Goal: Information Seeking & Learning: Learn about a topic

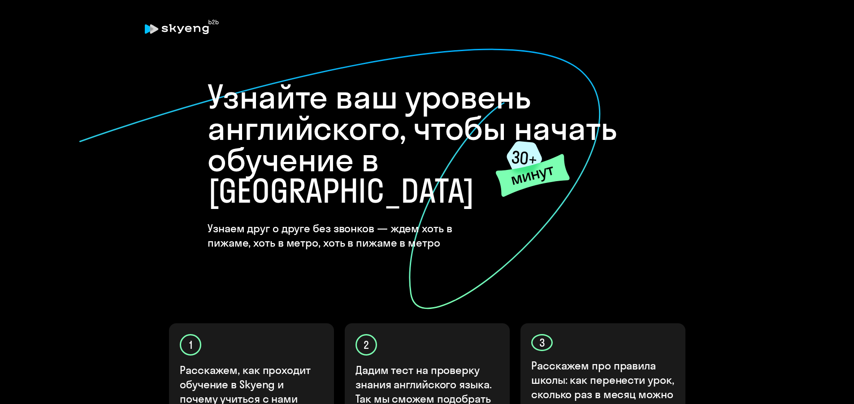
scroll to position [243, 0]
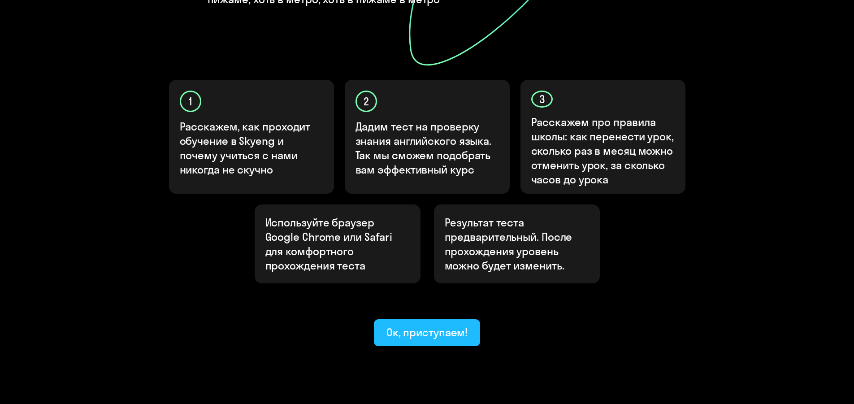
click at [401, 325] on div "Ок, приступаем!" at bounding box center [427, 332] width 82 height 14
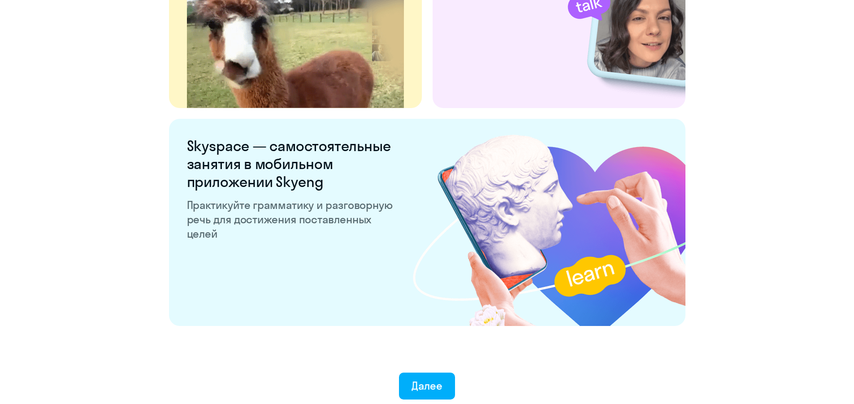
scroll to position [1673, 0]
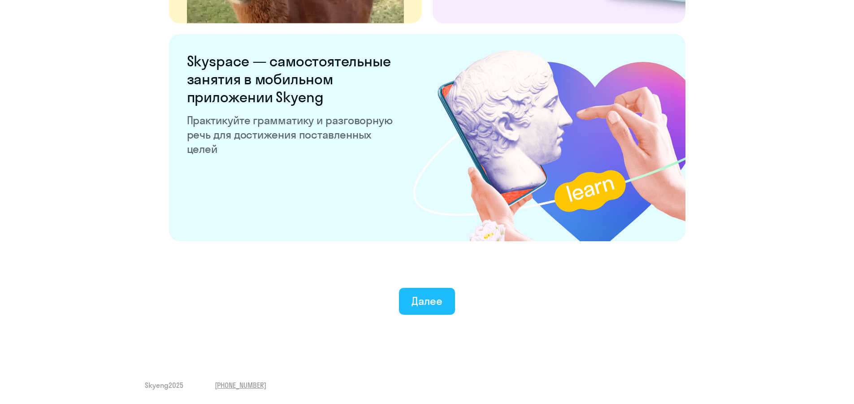
click at [409, 296] on button "Далее" at bounding box center [427, 301] width 56 height 27
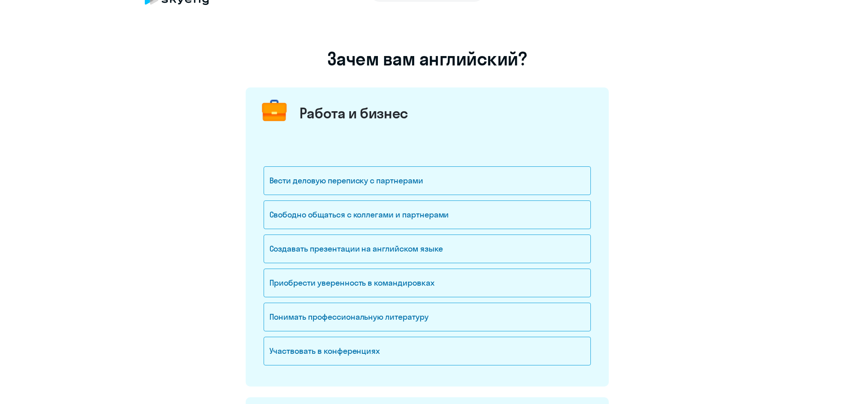
scroll to position [45, 0]
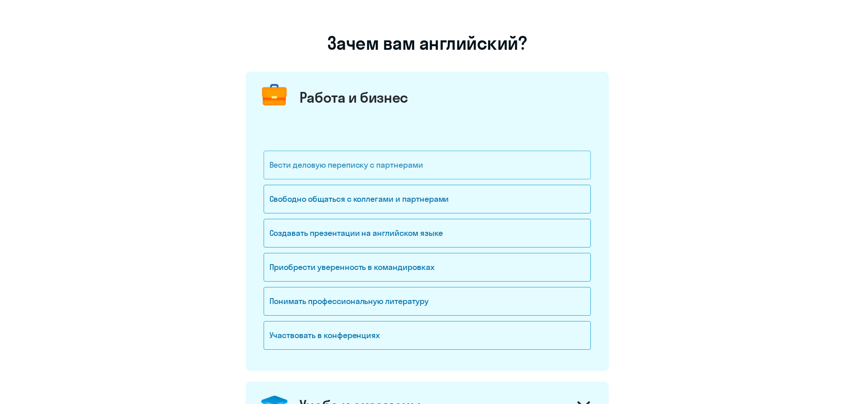
click at [345, 170] on div "Вести деловую переписку с партнерами" at bounding box center [426, 165] width 327 height 29
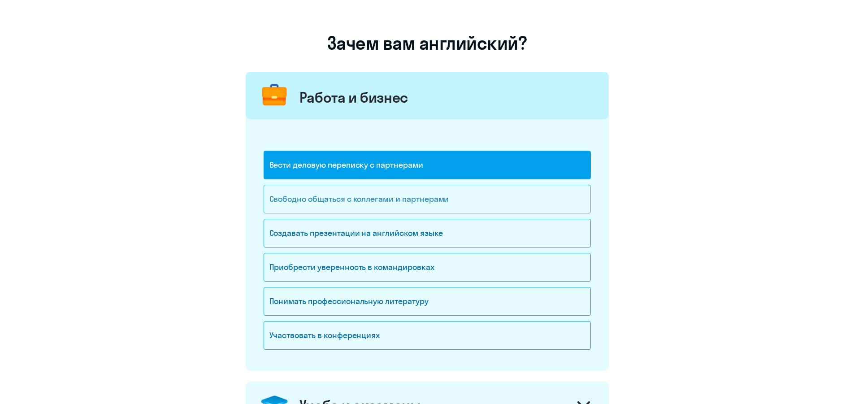
click at [351, 193] on div "Свободно общаться с коллегами и партнерами" at bounding box center [426, 199] width 327 height 29
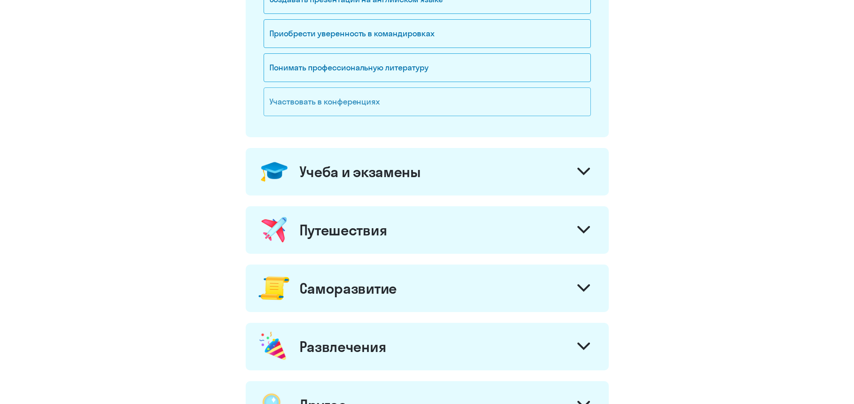
scroll to position [314, 0]
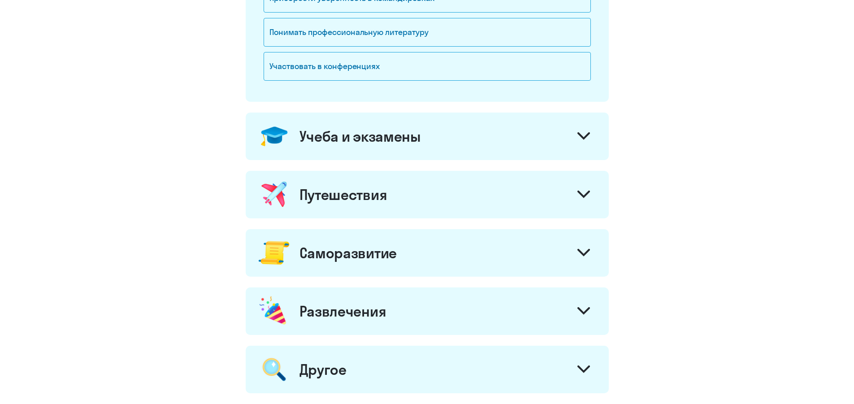
click at [587, 194] on icon at bounding box center [583, 194] width 13 height 8
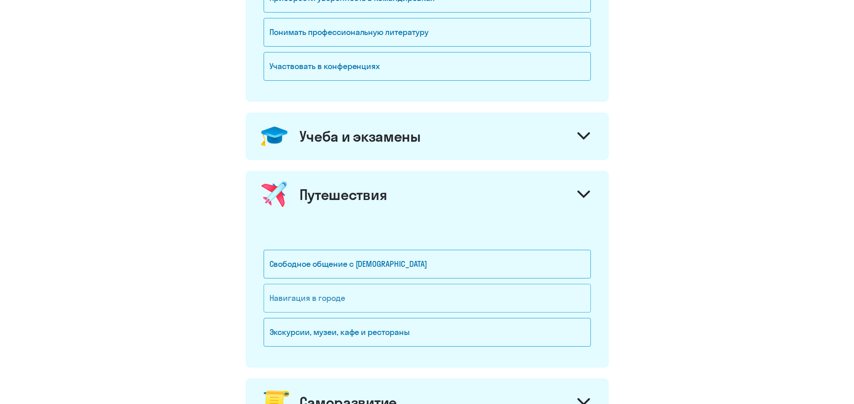
scroll to position [358, 0]
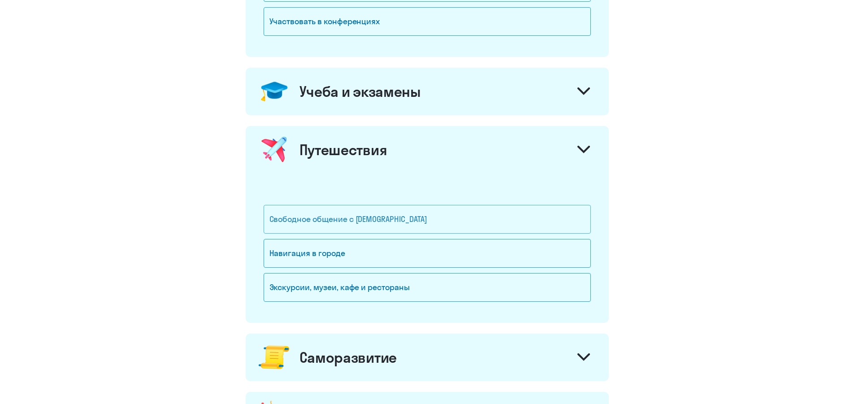
click at [300, 218] on div "Свободное общение с [DEMOGRAPHIC_DATA]" at bounding box center [426, 219] width 327 height 29
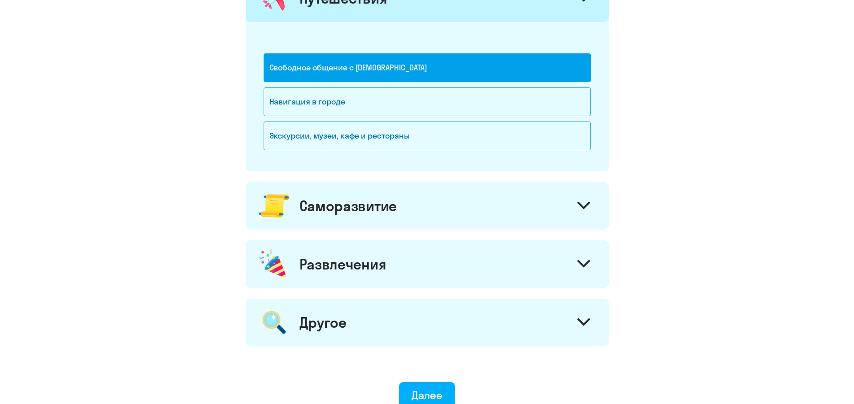
scroll to position [538, 0]
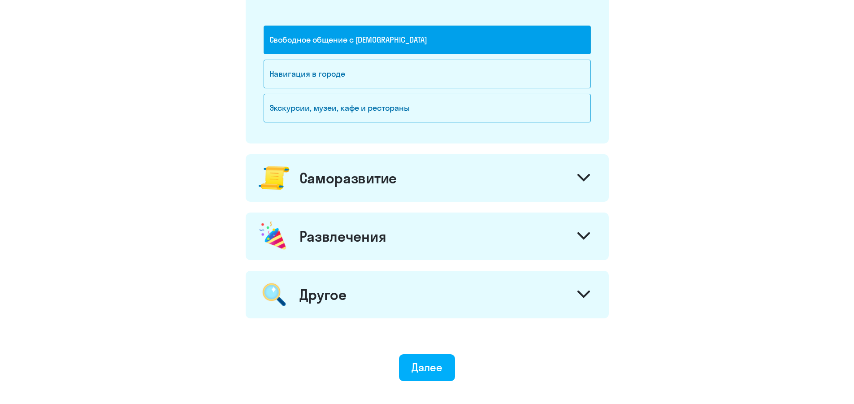
click at [578, 179] on icon at bounding box center [583, 178] width 13 height 8
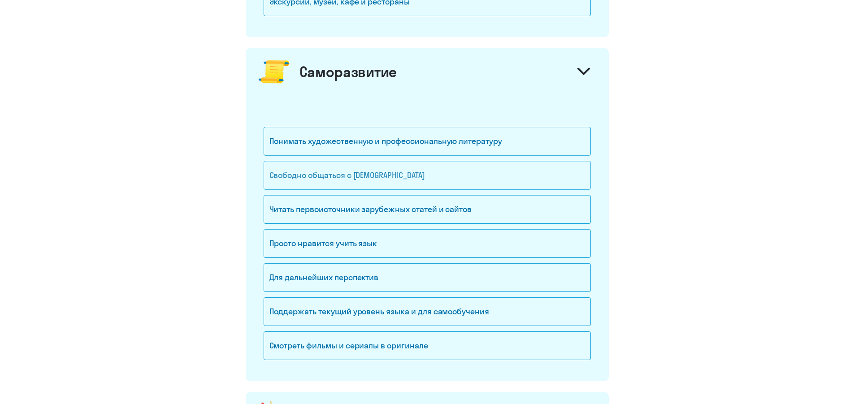
scroll to position [672, 0]
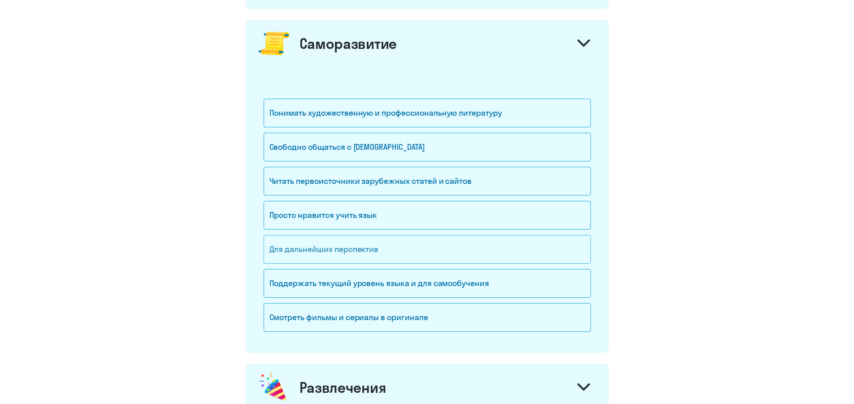
click at [337, 247] on div "Для дальнейших перспектив" at bounding box center [426, 249] width 327 height 29
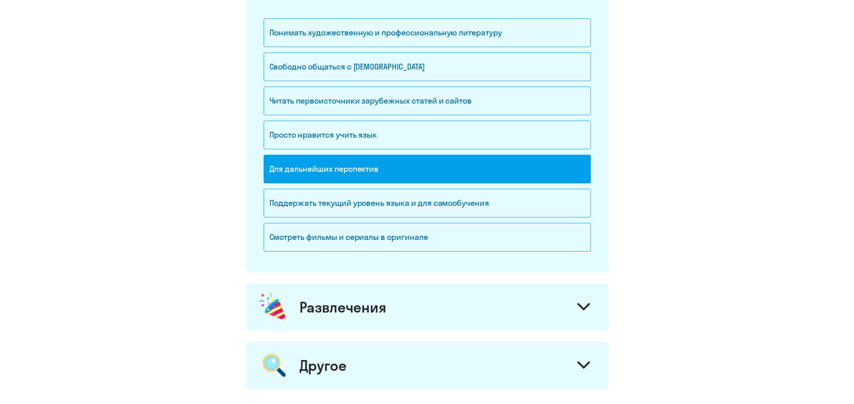
scroll to position [807, 0]
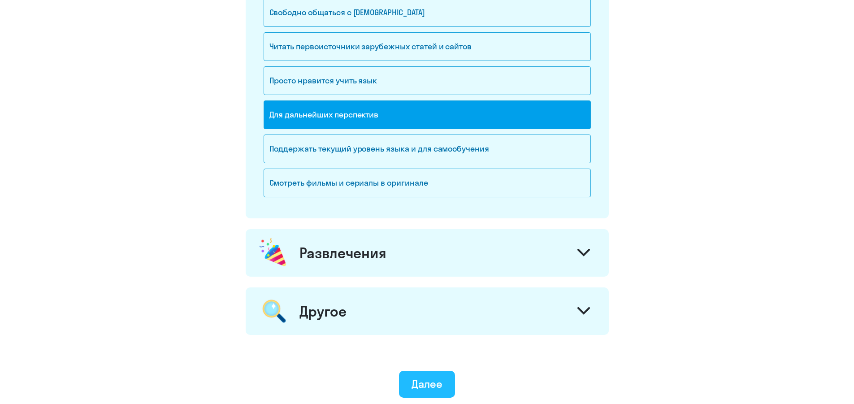
click at [442, 382] on div "Далее" at bounding box center [426, 383] width 31 height 14
